Goal: Obtain resource: Download file/media

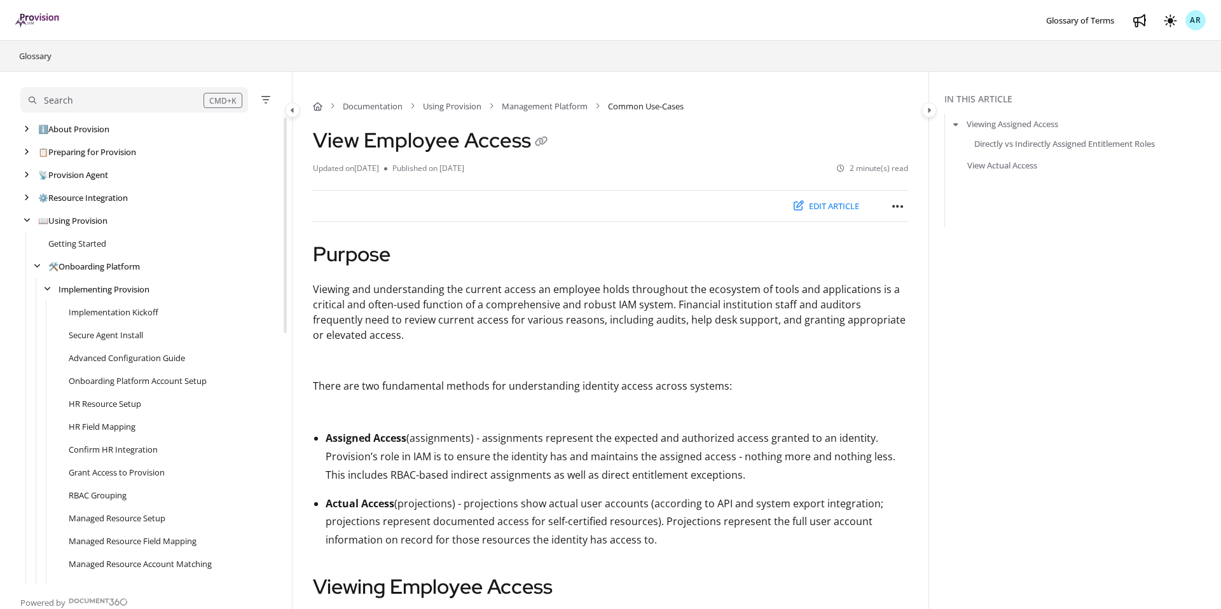
scroll to position [518, 0]
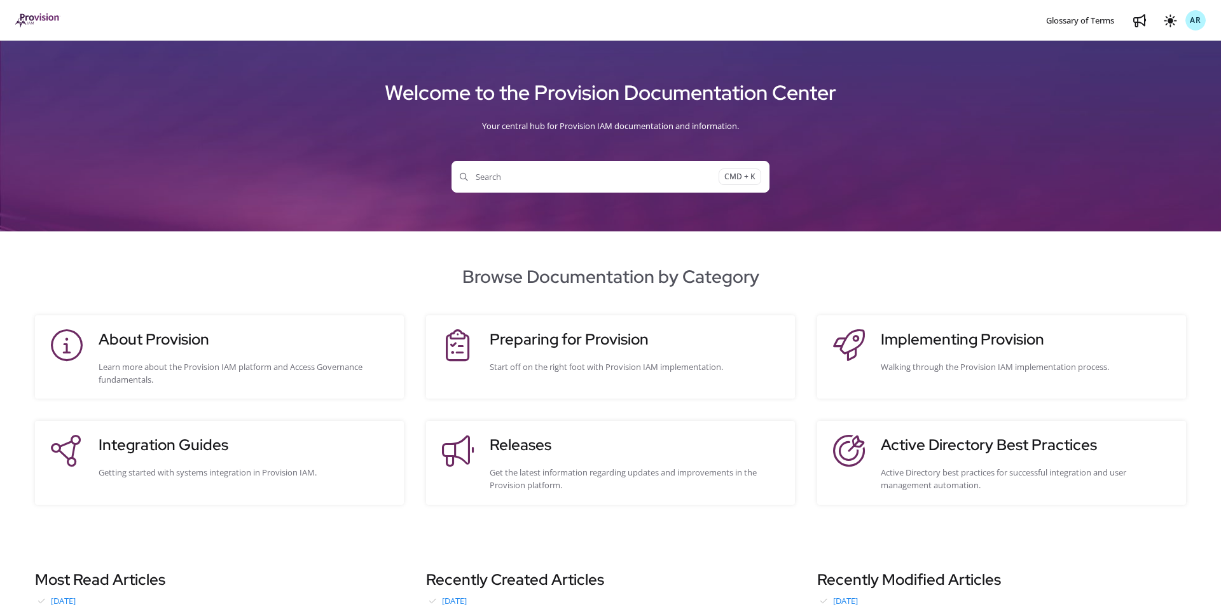
click at [239, 438] on h3 "Integration Guides" at bounding box center [245, 445] width 293 height 23
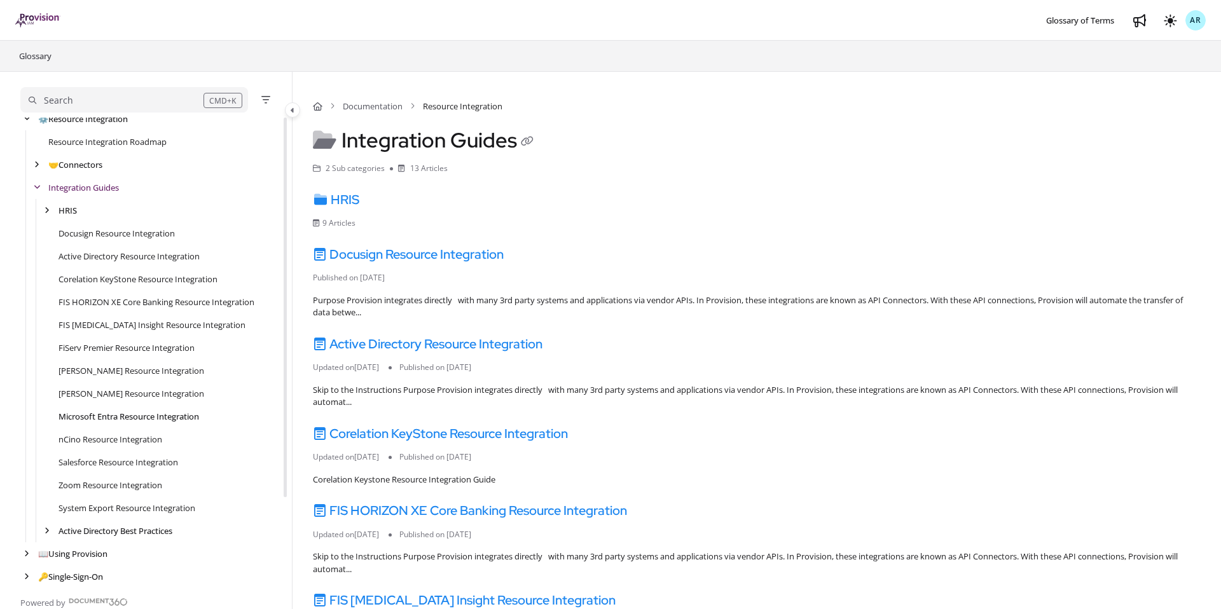
scroll to position [106, 0]
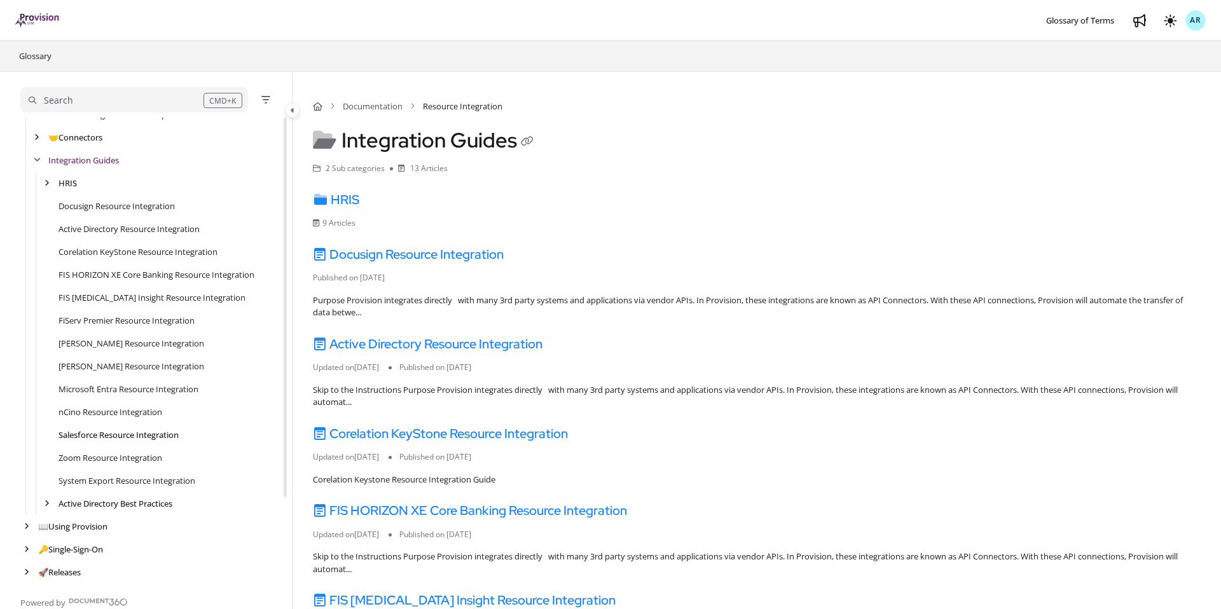
click at [127, 436] on link "Salesforce Resource Integration" at bounding box center [119, 435] width 120 height 13
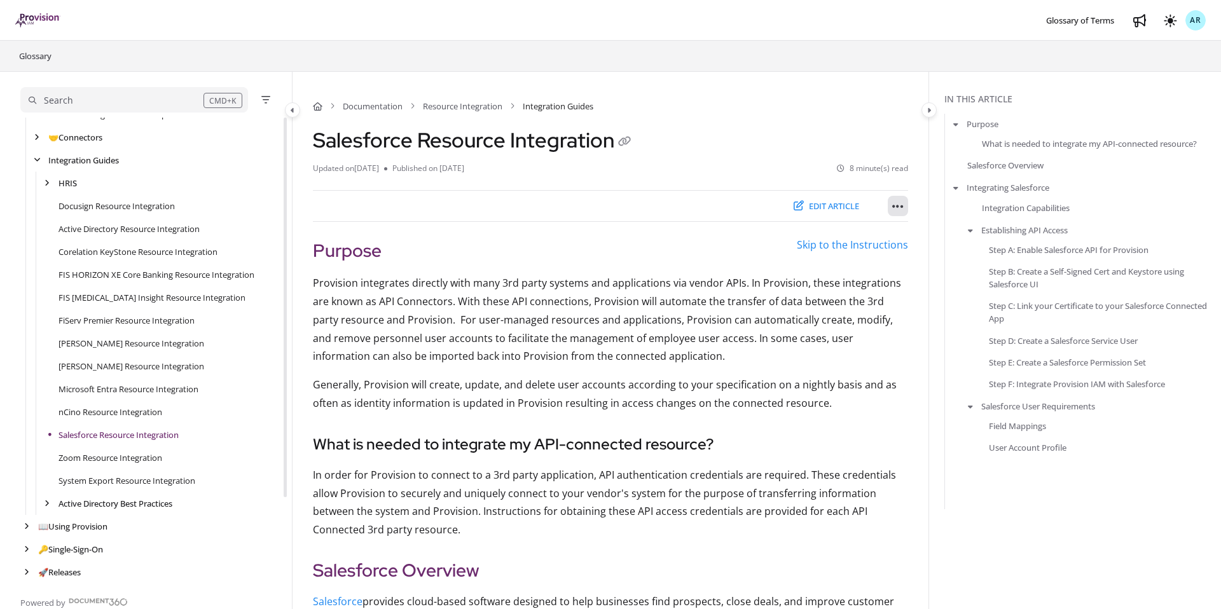
click at [897, 205] on icon "Article more options" at bounding box center [898, 206] width 11 height 13
click at [951, 242] on button "Export PDF" at bounding box center [967, 237] width 149 height 25
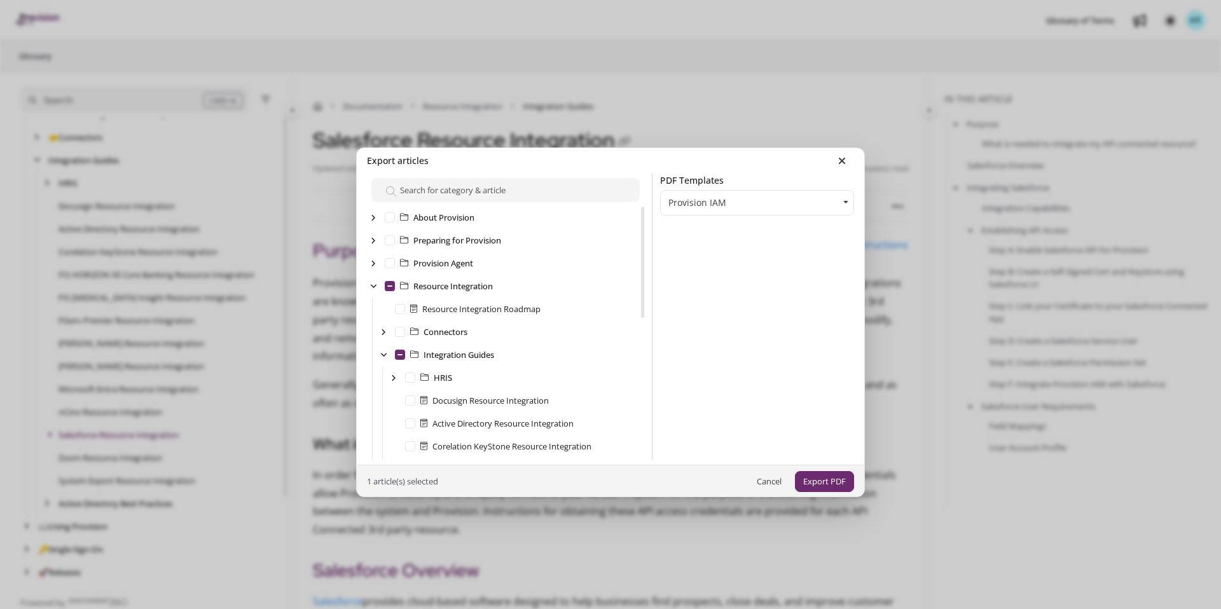
scroll to position [298, 0]
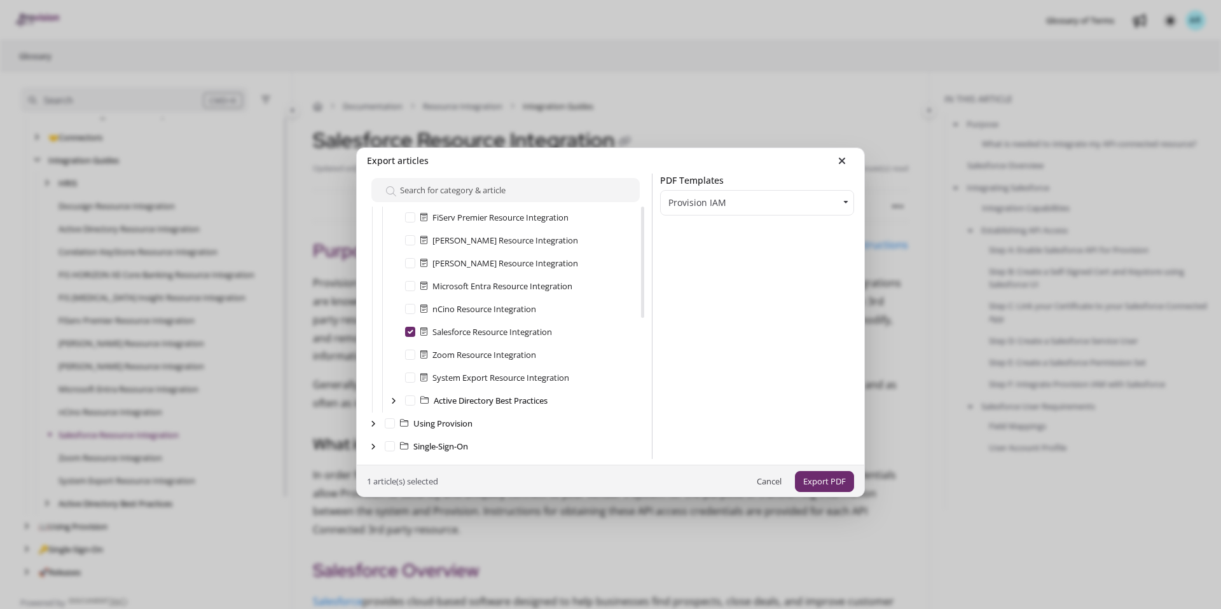
click at [830, 492] on div "1 article(s) selected Cancel Export PDF" at bounding box center [611, 481] width 508 height 32
click at [827, 486] on button "Export PDF" at bounding box center [824, 481] width 59 height 21
